Goal: Task Accomplishment & Management: Manage account settings

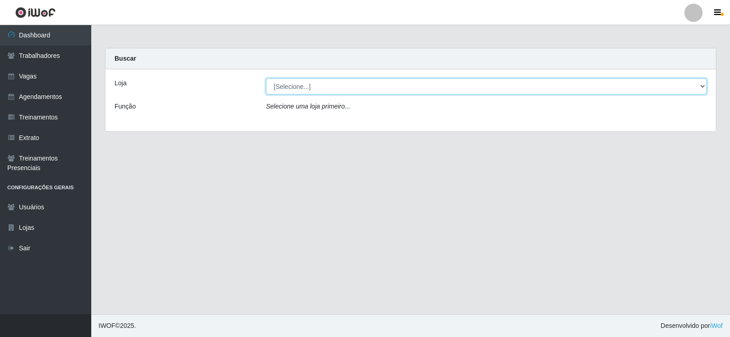
click at [382, 89] on select "[Selecione...] Necão Restaurante" at bounding box center [486, 86] width 441 height 16
select select "334"
click at [266, 78] on select "[Selecione...] Necão Restaurante" at bounding box center [486, 86] width 441 height 16
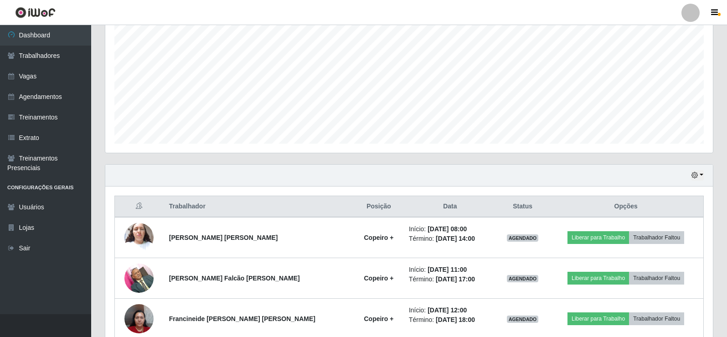
scroll to position [228, 0]
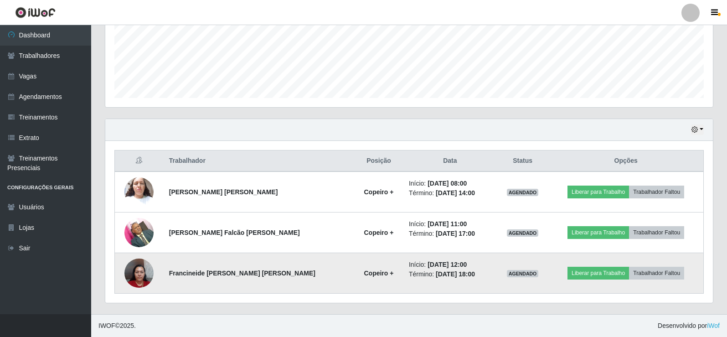
click at [142, 270] on img at bounding box center [139, 273] width 29 height 39
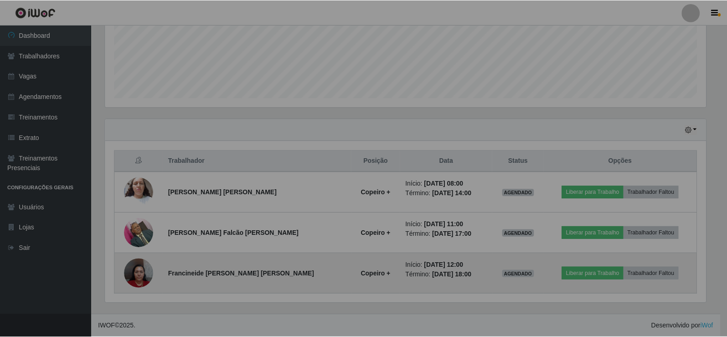
scroll to position [189, 608]
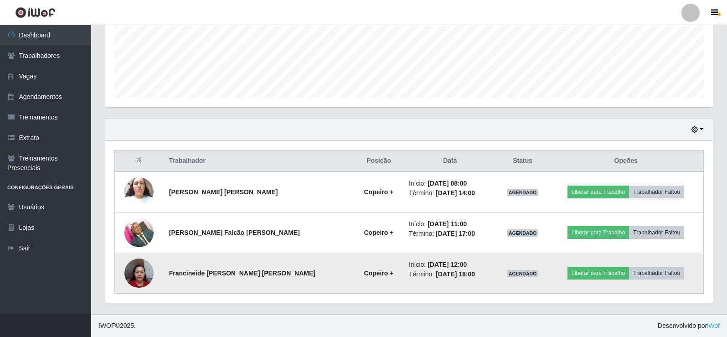
click at [142, 270] on img at bounding box center [139, 273] width 29 height 39
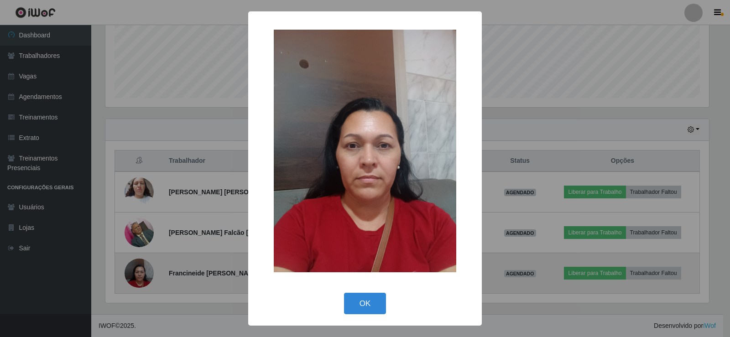
click at [142, 270] on div "× OK Cancel" at bounding box center [365, 168] width 730 height 337
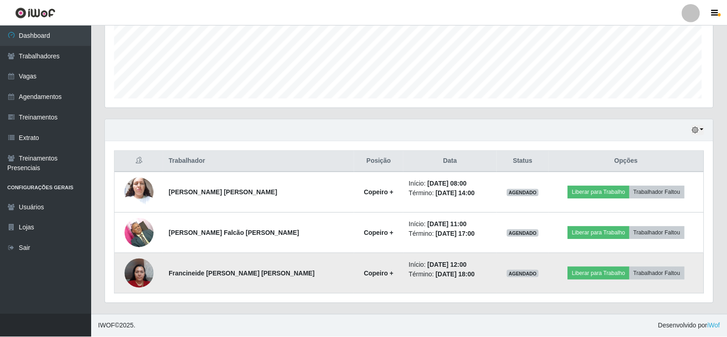
scroll to position [189, 608]
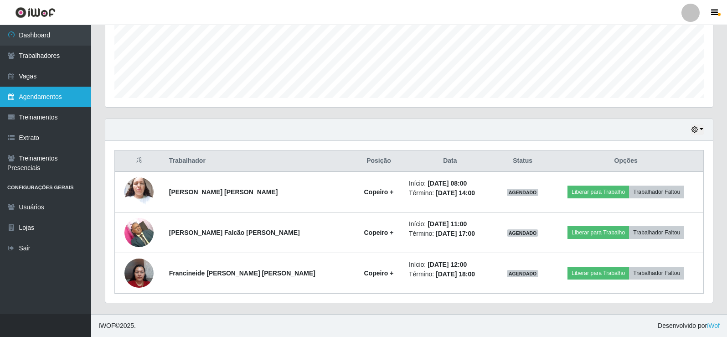
click at [58, 98] on link "Agendamentos" at bounding box center [45, 97] width 91 height 21
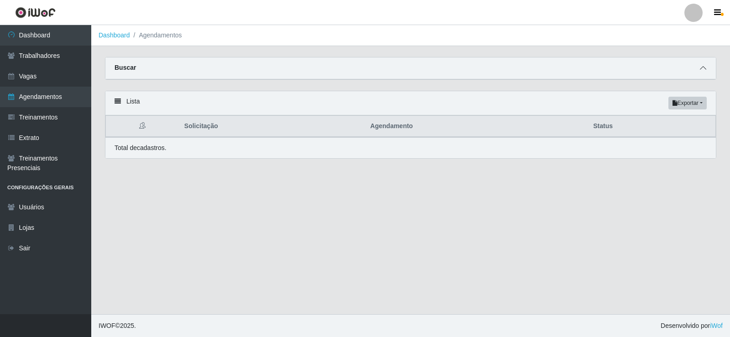
click at [700, 70] on icon at bounding box center [703, 68] width 6 height 6
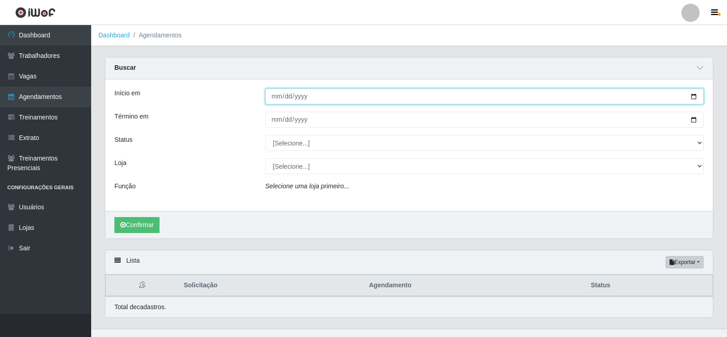
click at [694, 95] on input "Início em" at bounding box center [484, 96] width 439 height 16
type input "[DATE]"
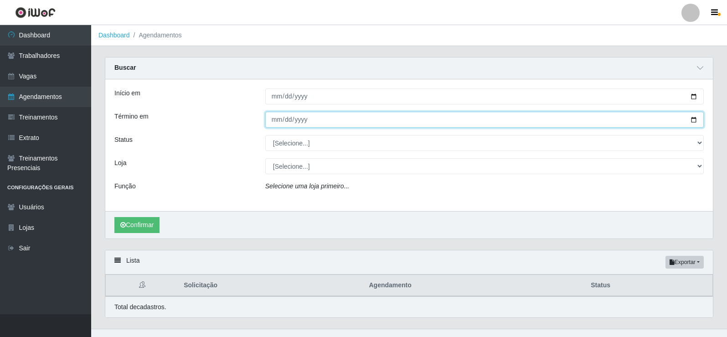
click at [691, 121] on input "Término em" at bounding box center [484, 120] width 439 height 16
type input "[DATE]"
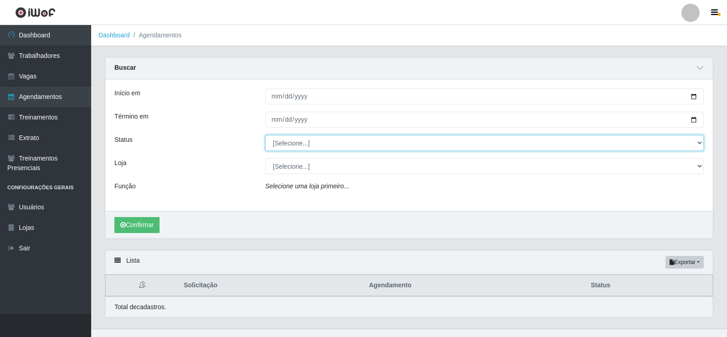
click at [331, 138] on select "[Selecione...] AGENDADO AGUARDANDO LIBERAR EM ANDAMENTO EM REVISÃO FINALIZADO C…" at bounding box center [484, 143] width 439 height 16
click at [329, 148] on select "[Selecione...] AGENDADO AGUARDANDO LIBERAR EM ANDAMENTO EM REVISÃO FINALIZADO C…" at bounding box center [484, 143] width 439 height 16
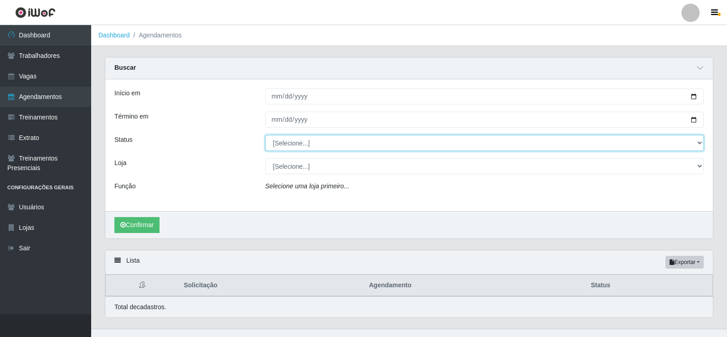
select select "CANCELADO"
click at [265, 135] on select "[Selecione...] AGENDADO AGUARDANDO LIBERAR EM ANDAMENTO EM REVISÃO FINALIZADO C…" at bounding box center [484, 143] width 439 height 16
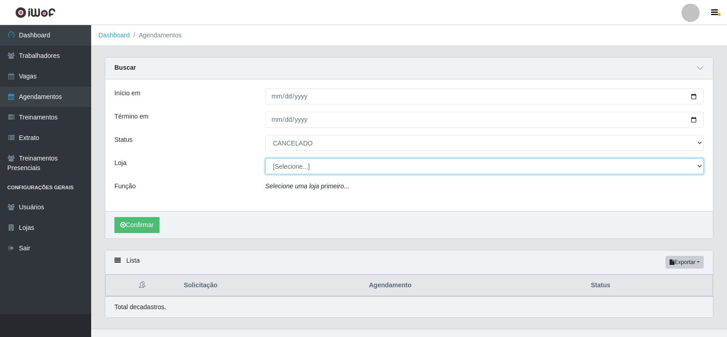
click at [313, 164] on select "[Selecione...] Necão Restaurante" at bounding box center [484, 166] width 439 height 16
select select "334"
click at [265, 159] on select "[Selecione...] Necão Restaurante" at bounding box center [484, 166] width 439 height 16
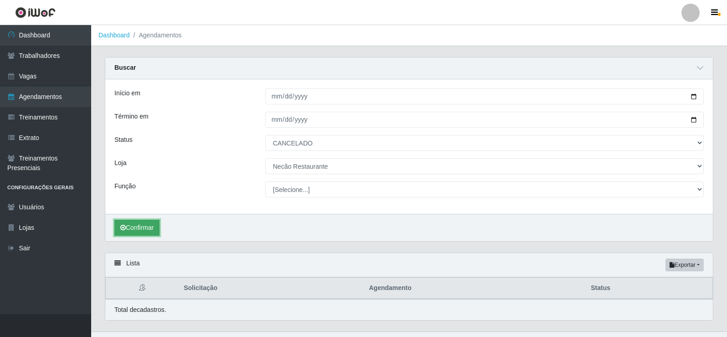
click at [141, 226] on button "Confirmar" at bounding box center [136, 228] width 45 height 16
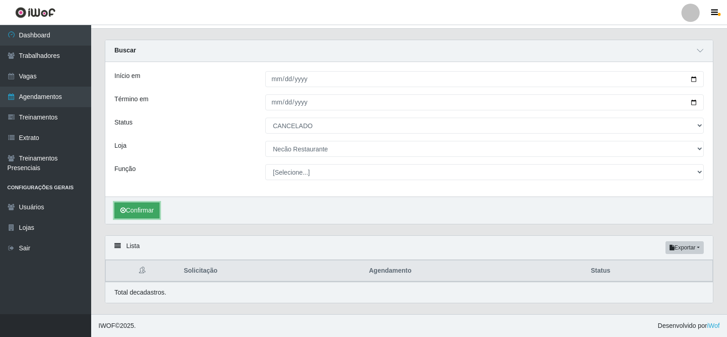
click at [150, 206] on button "Confirmar" at bounding box center [136, 211] width 45 height 16
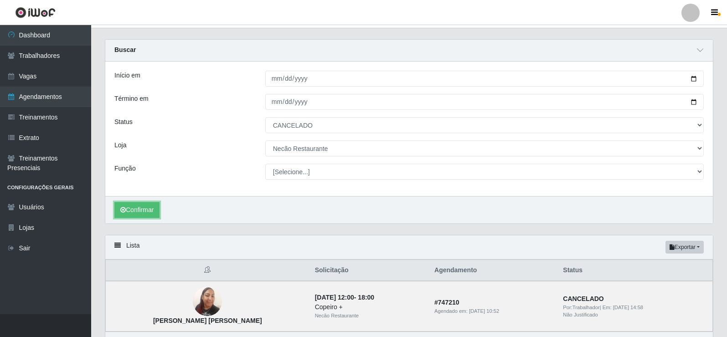
scroll to position [63, 0]
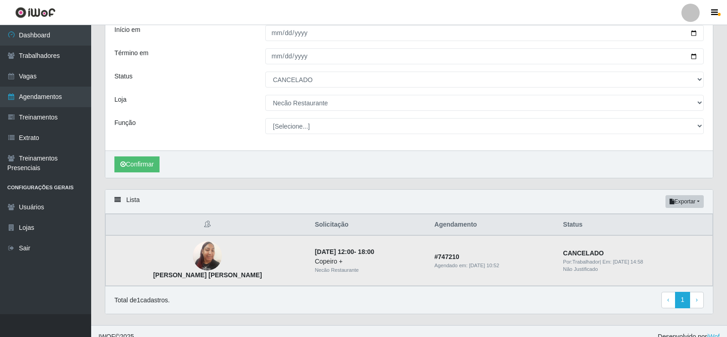
click at [193, 253] on img at bounding box center [207, 256] width 29 height 39
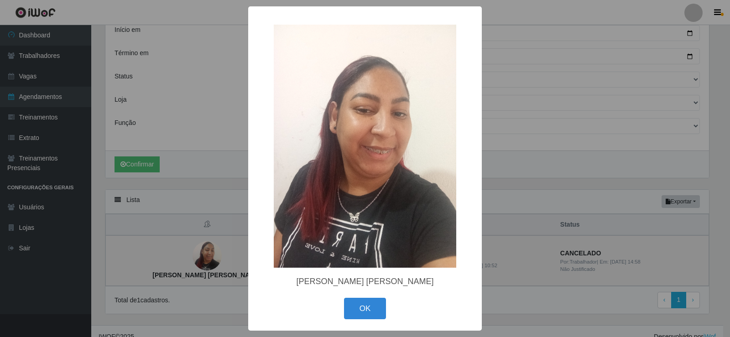
click at [192, 253] on div "× [PERSON_NAME] [PERSON_NAME] OK Cancel" at bounding box center [365, 168] width 730 height 337
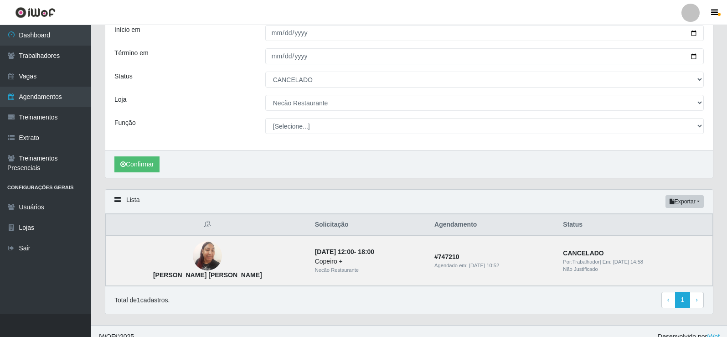
scroll to position [0, 0]
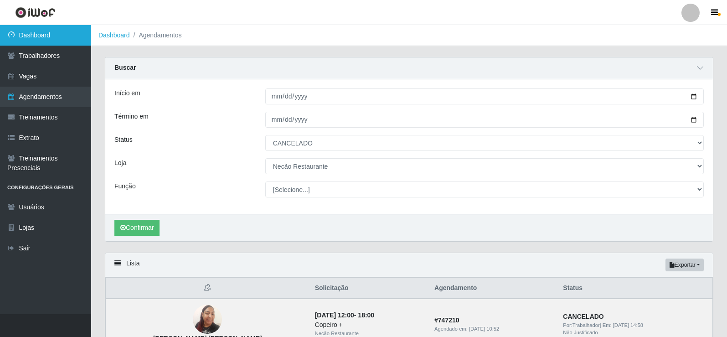
click at [58, 37] on link "Dashboard" at bounding box center [45, 35] width 91 height 21
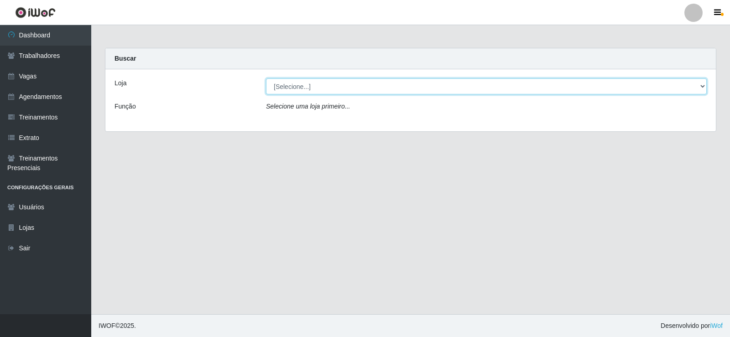
click at [358, 87] on select "[Selecione...] Necão Restaurante" at bounding box center [486, 86] width 441 height 16
select select "334"
click at [266, 78] on select "[Selecione...] Necão Restaurante" at bounding box center [486, 86] width 441 height 16
